Goal: Navigation & Orientation: Find specific page/section

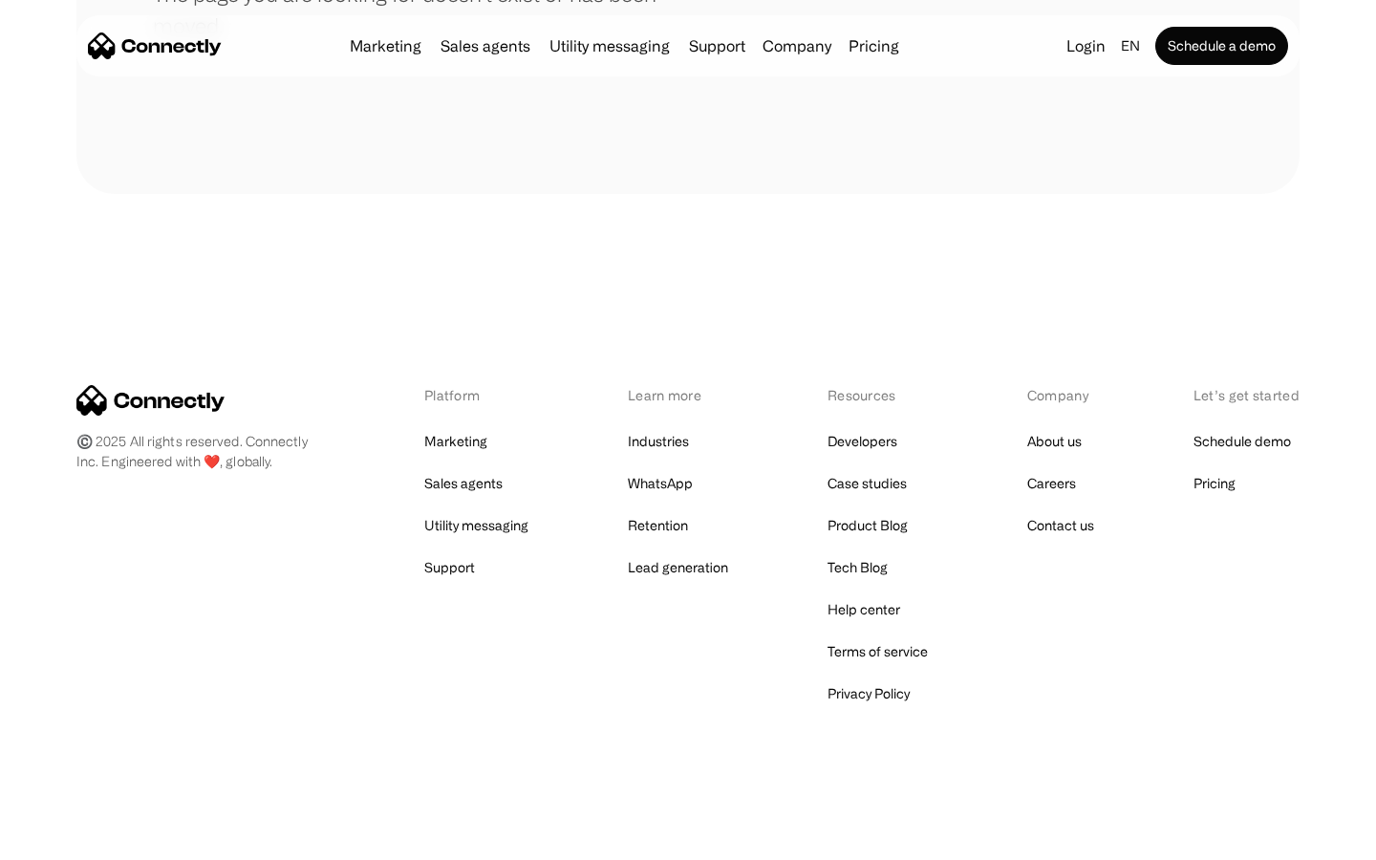
scroll to position [349, 0]
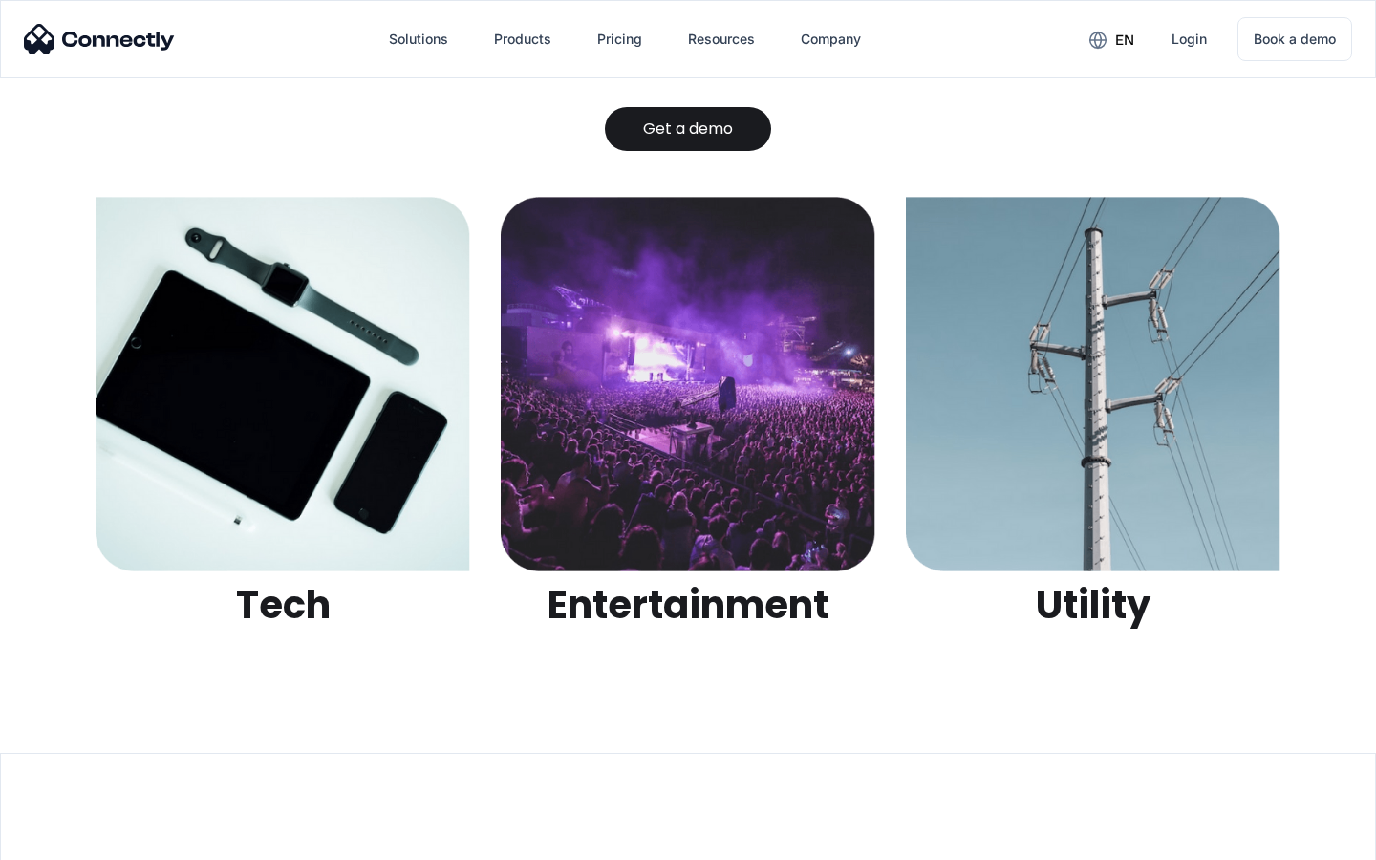
scroll to position [6030, 0]
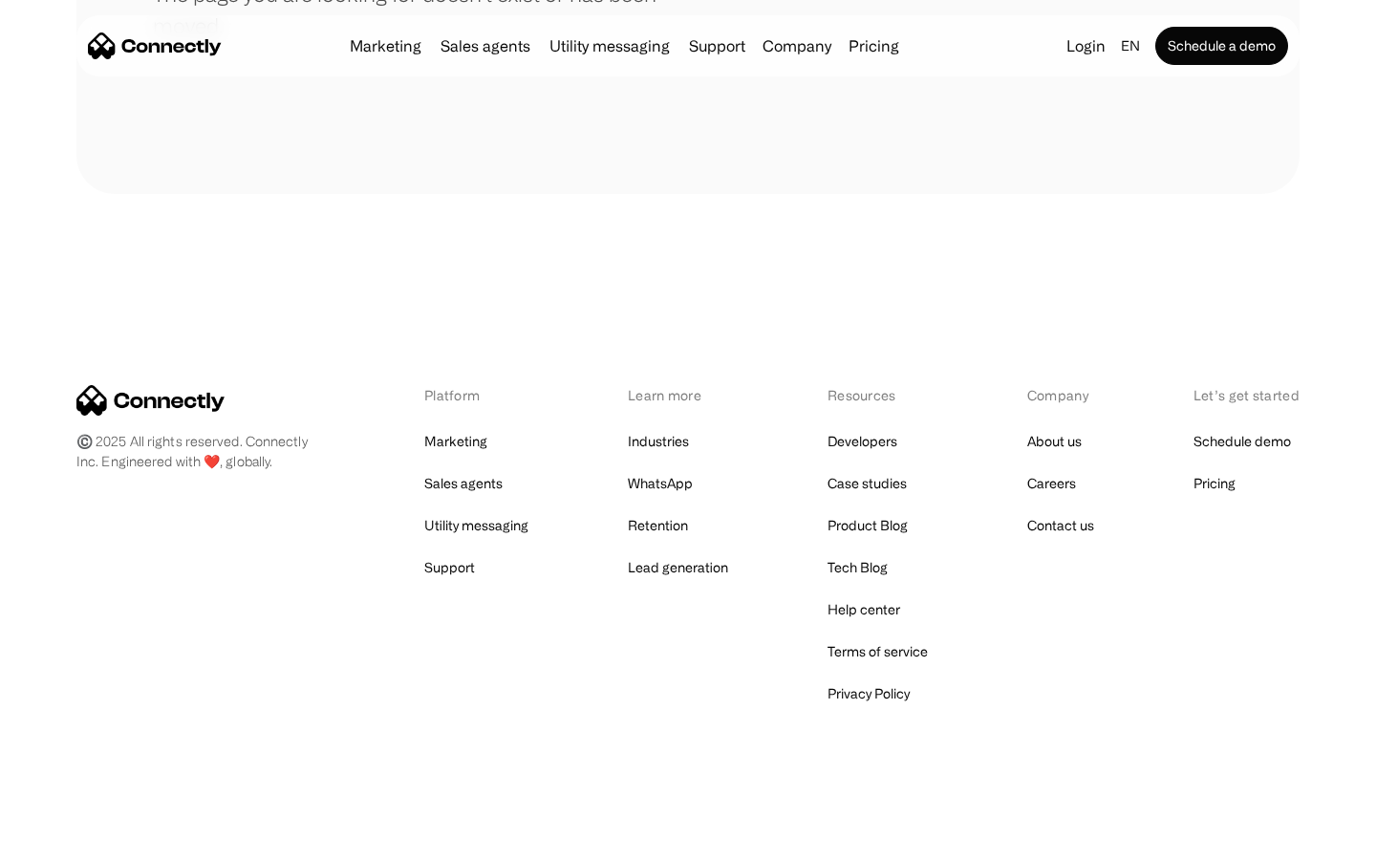
scroll to position [349, 0]
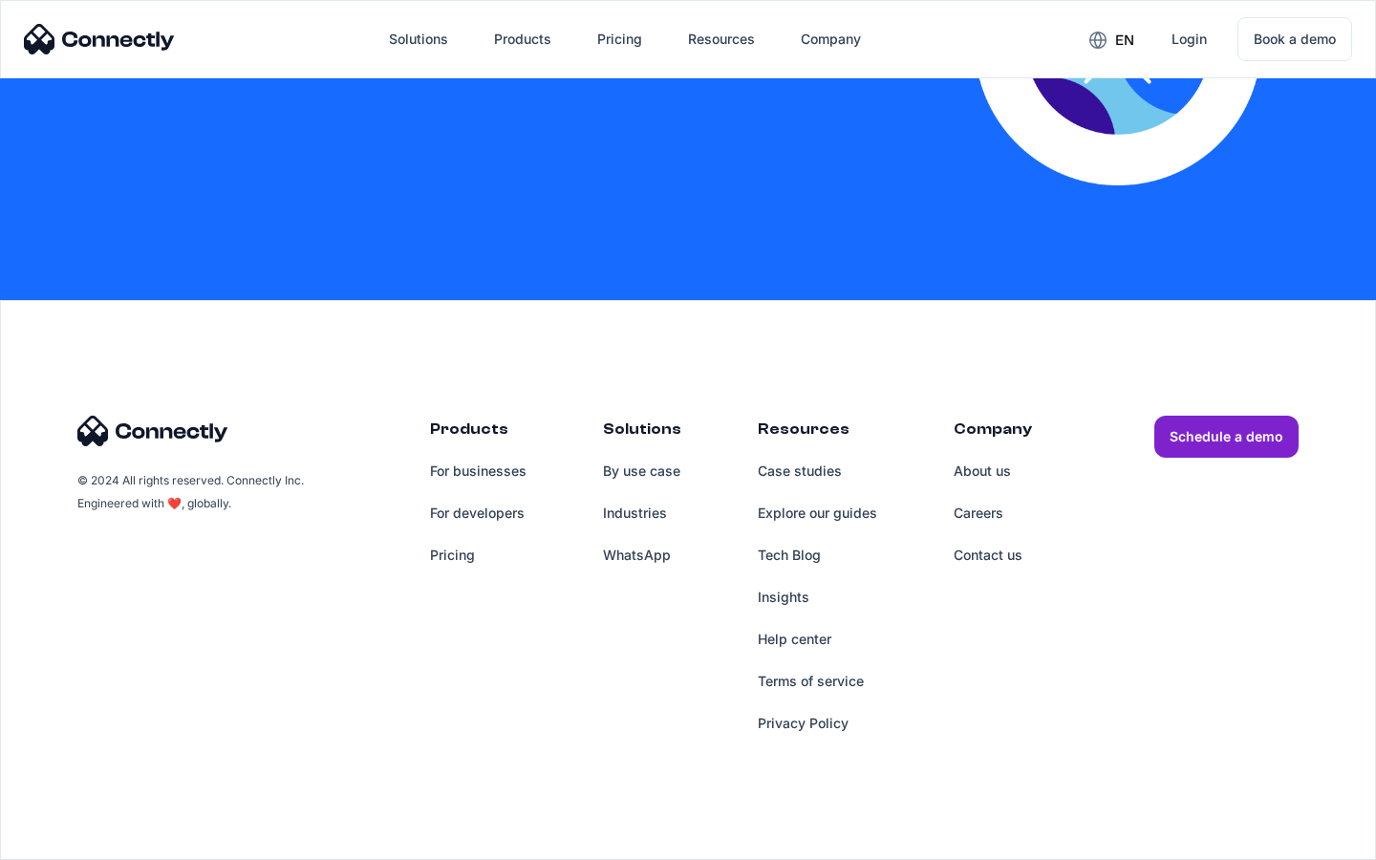
scroll to position [3888, 0]
